Goal: Task Accomplishment & Management: Complete application form

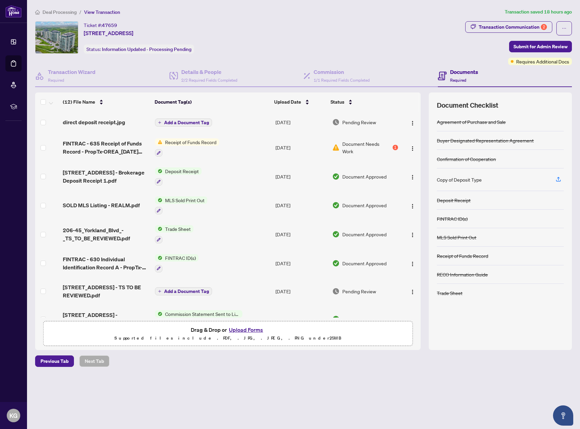
click at [191, 123] on span "Add a Document Tag" at bounding box center [186, 122] width 45 height 5
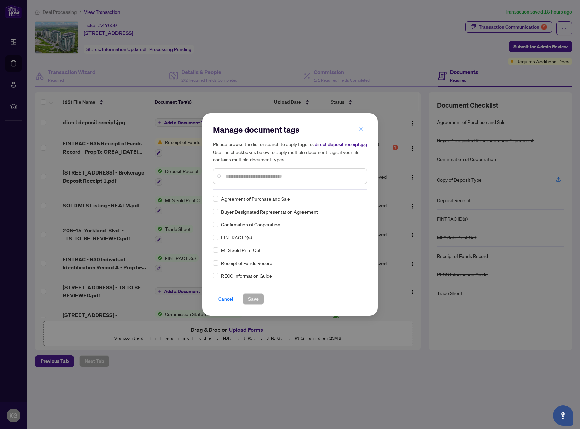
click at [272, 174] on div at bounding box center [290, 176] width 154 height 16
click at [275, 180] on input "text" at bounding box center [293, 175] width 136 height 7
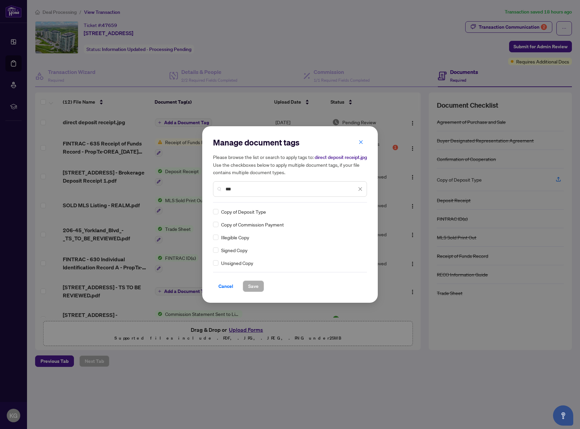
type input "***"
click at [254, 289] on span "Save" at bounding box center [253, 286] width 10 height 11
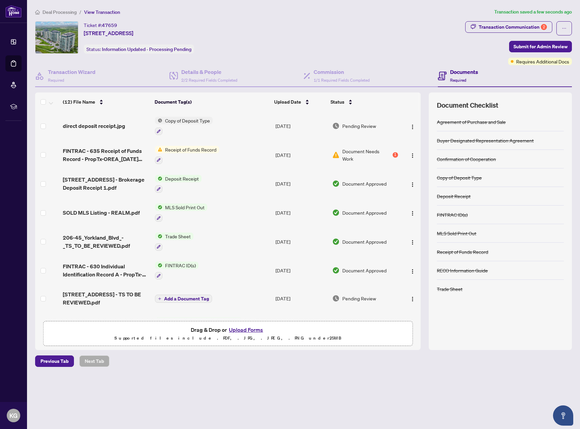
click at [357, 157] on span "Document Needs Work" at bounding box center [366, 154] width 49 height 15
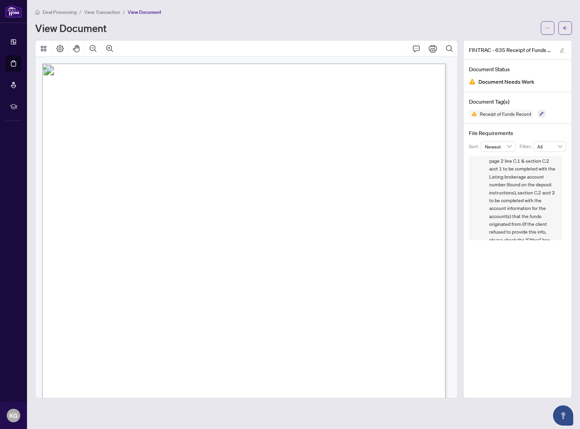
scroll to position [99, 0]
click at [515, 286] on div "FINTRAC - 635 Receipt of Funds Record - PropTx-OREA_[DATE] 17_27_27.pdf Documen…" at bounding box center [517, 219] width 109 height 358
click at [539, 195] on span "COMPLIANCE - FINTRAC Receipt of Funds for 10k - please upload copies of the dep…" at bounding box center [522, 209] width 67 height 158
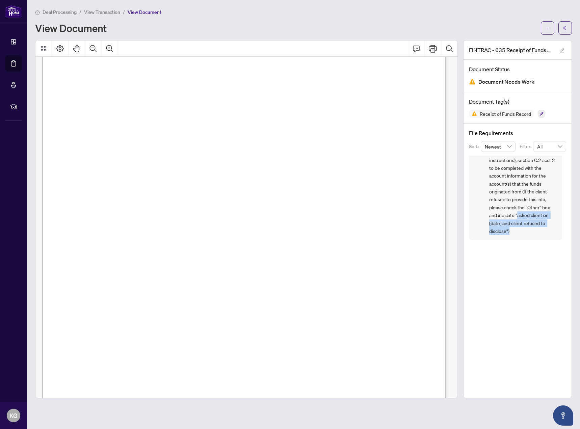
scroll to position [100, 0]
drag, startPoint x: 517, startPoint y: 217, endPoint x: 506, endPoint y: 237, distance: 22.8
click at [506, 237] on div "[PERSON_NAME] Seadat [DATE], 12:23pm COMPLIANCE - FINTRAC Receipt of Funds for …" at bounding box center [515, 148] width 93 height 184
copy span "asked client on [date] and client refused to disclose"
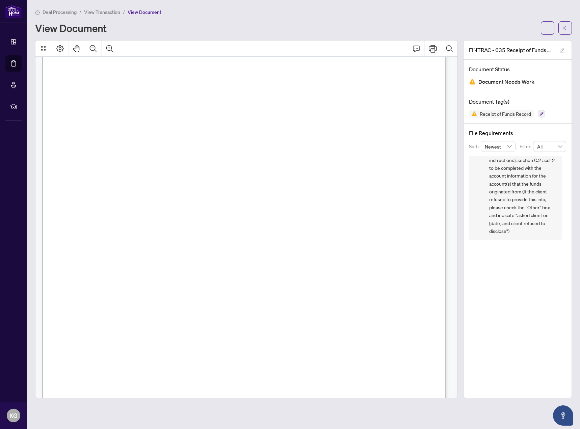
click at [101, 10] on span "View Transaction" at bounding box center [102, 12] width 36 height 6
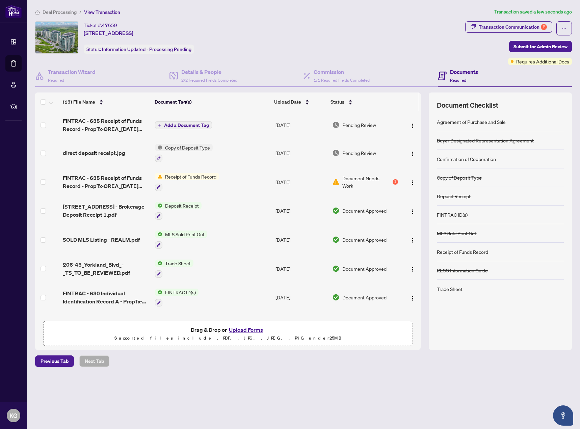
click at [202, 123] on span "Add a Document Tag" at bounding box center [186, 125] width 45 height 5
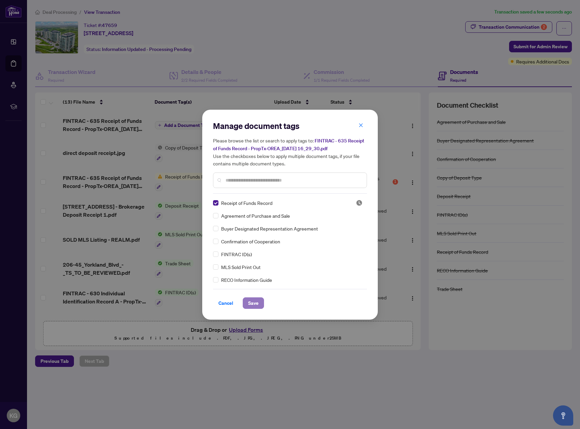
click at [254, 303] on span "Save" at bounding box center [253, 303] width 10 height 11
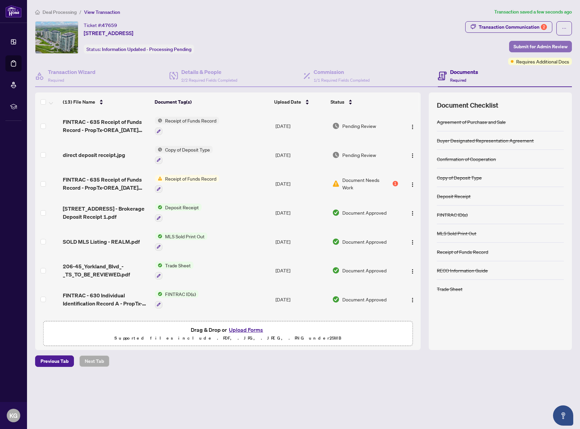
click at [550, 47] on span "Submit for Admin Review" at bounding box center [540, 46] width 54 height 11
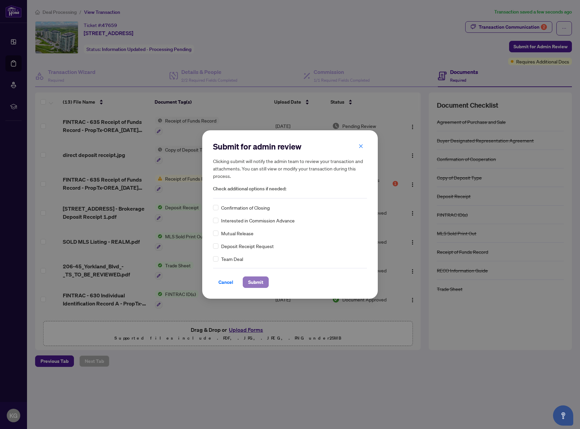
click at [250, 283] on span "Submit" at bounding box center [255, 282] width 15 height 11
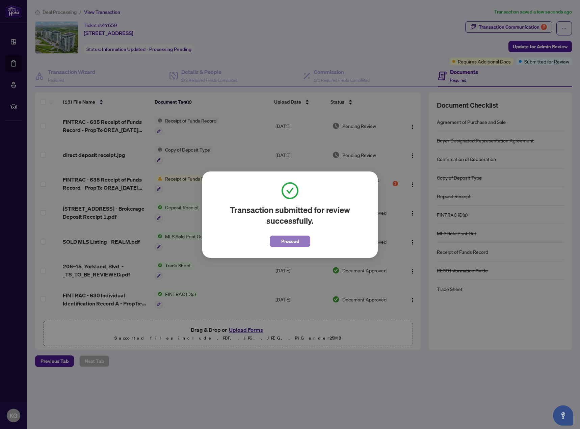
click at [282, 240] on span "Proceed" at bounding box center [290, 241] width 18 height 11
